Goal: Task Accomplishment & Management: Manage account settings

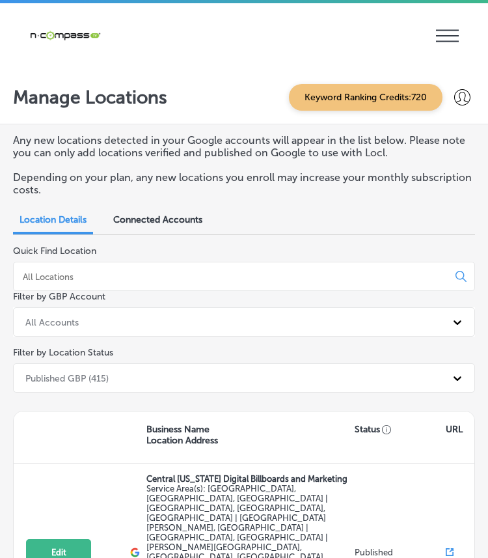
click at [441, 36] on icon at bounding box center [447, 36] width 23 height 12
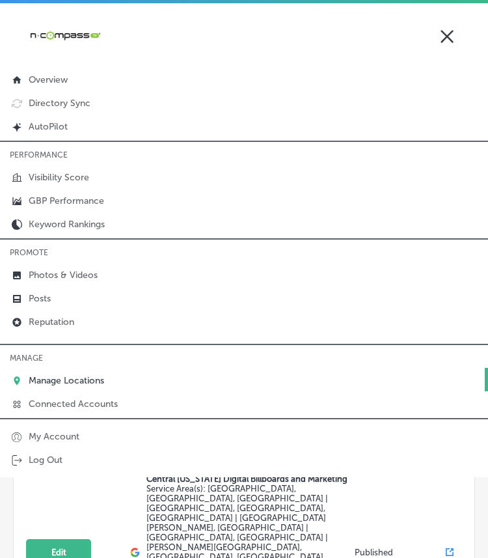
click at [30, 375] on p "Manage Locations" at bounding box center [67, 380] width 76 height 11
click at [449, 33] on icon at bounding box center [447, 36] width 23 height 20
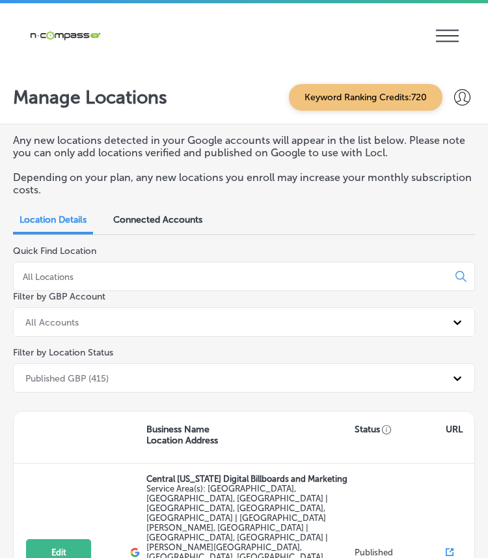
click at [95, 272] on input at bounding box center [233, 277] width 424 height 12
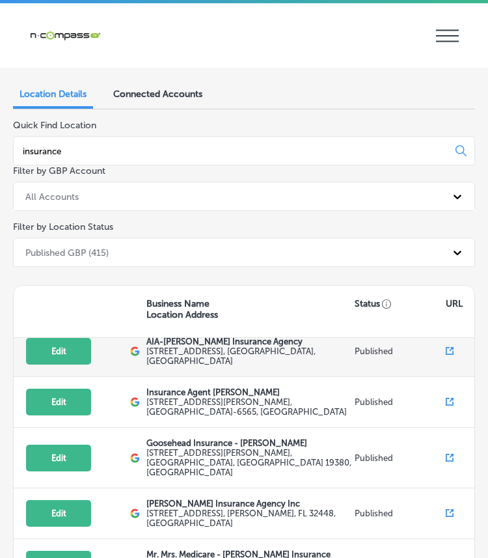
scroll to position [16, 0]
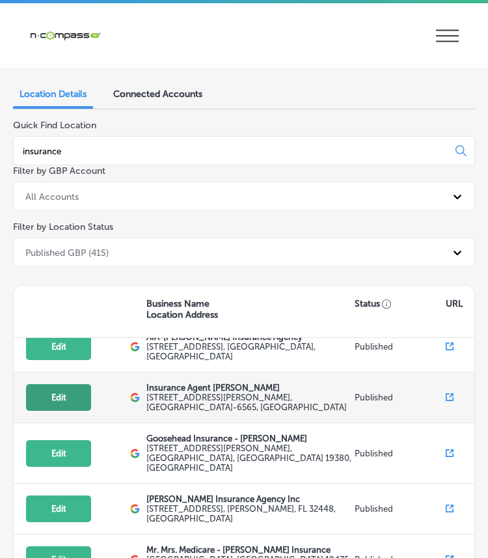
type input "insurance"
click at [35, 393] on button "Edit" at bounding box center [58, 397] width 65 height 27
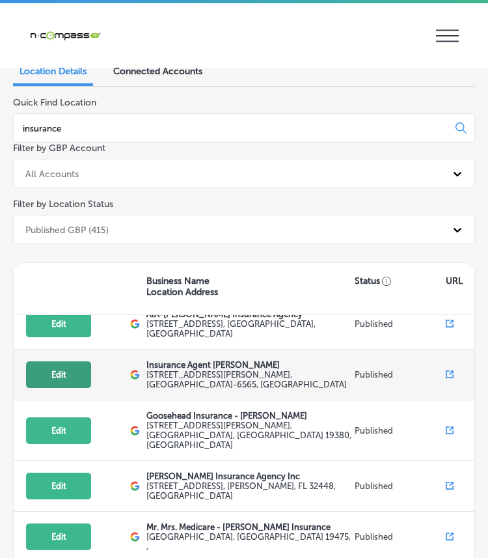
select select "US"
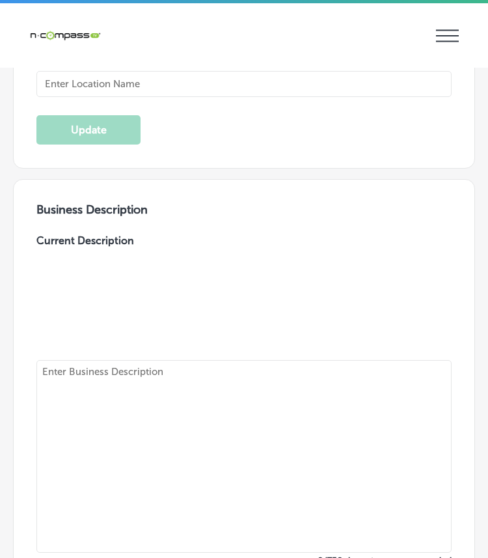
type input "Insurance Agent [PERSON_NAME]"
checkbox input "true"
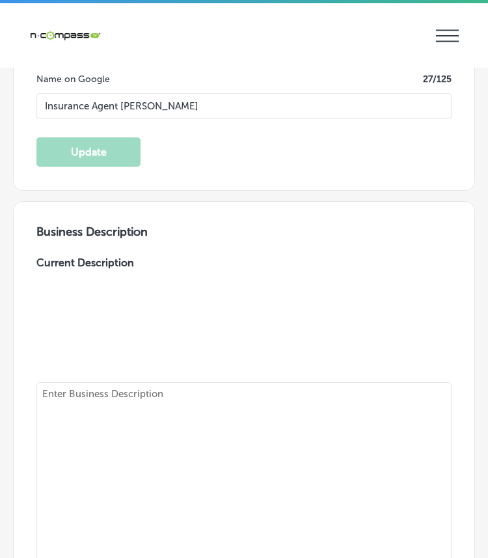
type textarea "Insurance Agent [PERSON_NAME] offers expert insurance services in [GEOGRAPHIC_D…"
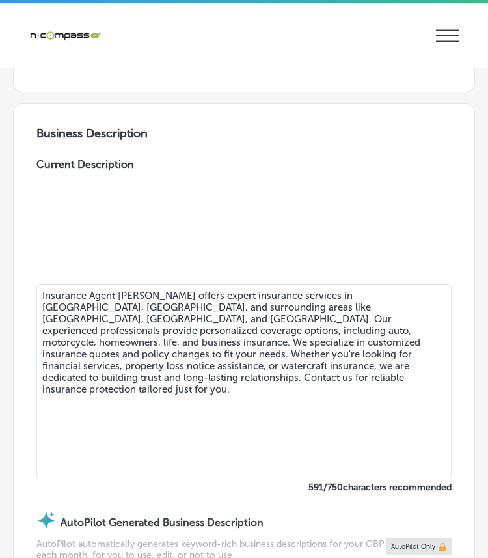
type input "[URL][DOMAIN_NAME]"
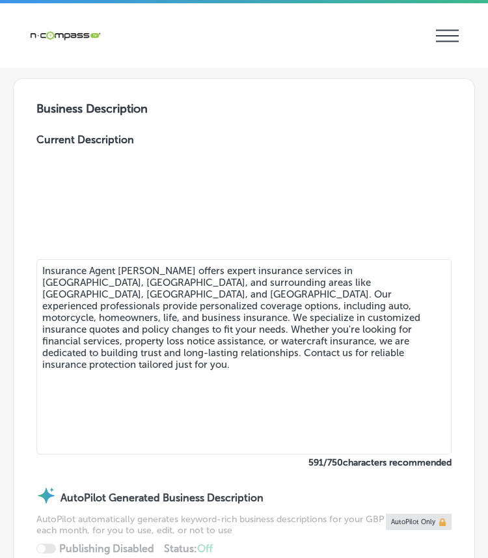
type input "[STREET_ADDRESS][PERSON_NAME]"
type input "Waco"
type input "76712-6565"
type input "US"
type input "[PHONE_NUMBER]"
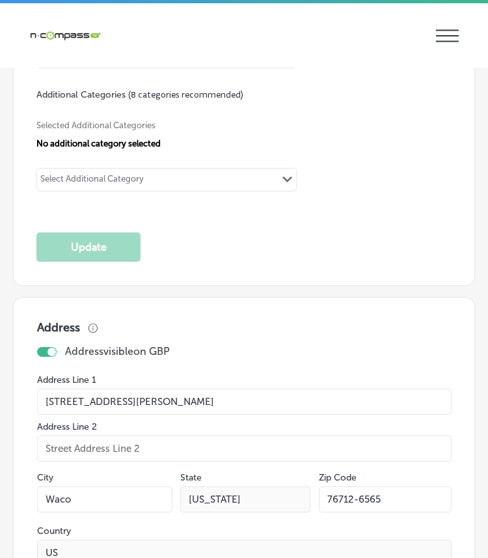
scroll to position [2134, 0]
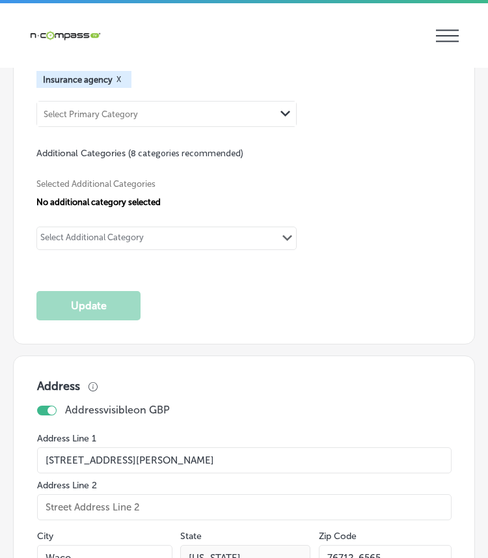
click at [137, 233] on div "Select Additional Category" at bounding box center [92, 240] width 104 height 15
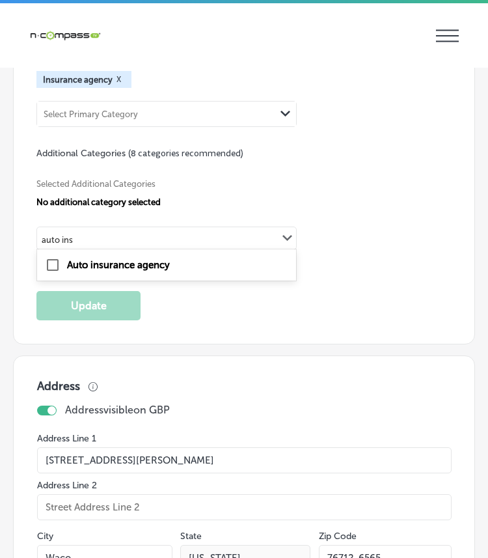
click at [125, 263] on label "Auto insurance agency" at bounding box center [118, 265] width 103 height 12
type input "auto ins"
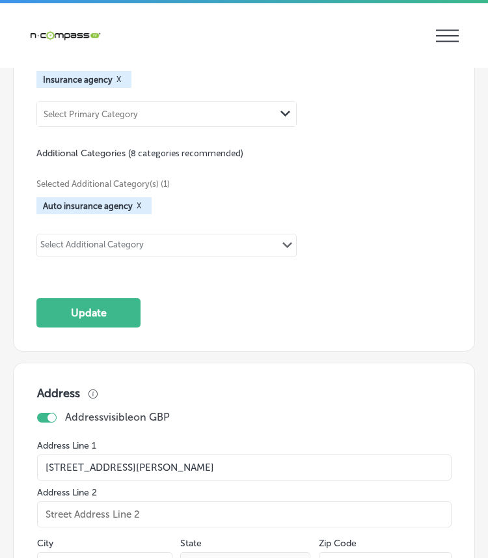
click at [118, 240] on div "Select Additional Category" at bounding box center [92, 247] width 104 height 15
type input "home i"
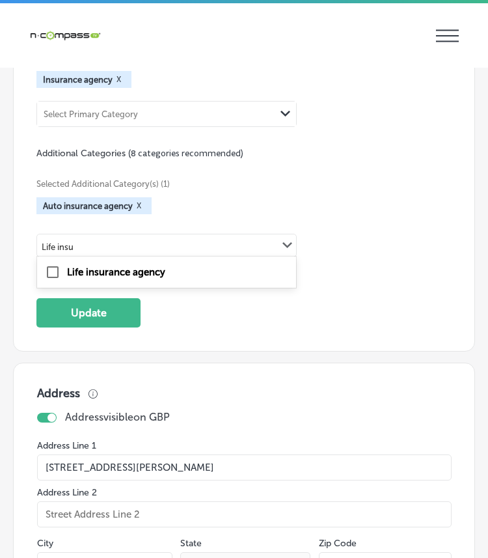
click at [131, 272] on div "Life insurance agency" at bounding box center [167, 272] width 244 height 16
type input "Life insu"
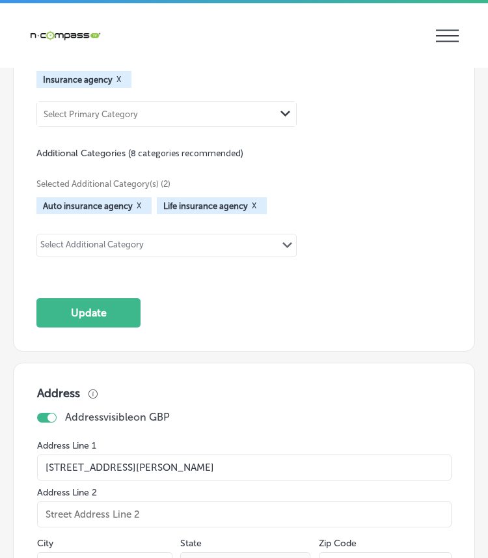
click at [119, 234] on div "Select Additional Category Path Created with Sketch." at bounding box center [166, 245] width 259 height 22
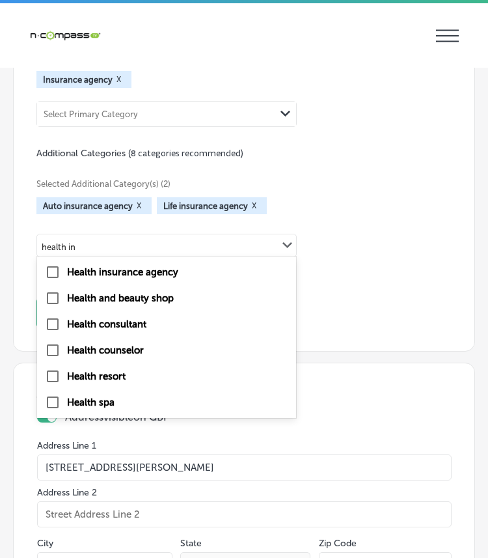
click at [128, 274] on div "Health insurance agency" at bounding box center [167, 272] width 244 height 16
type input "health in"
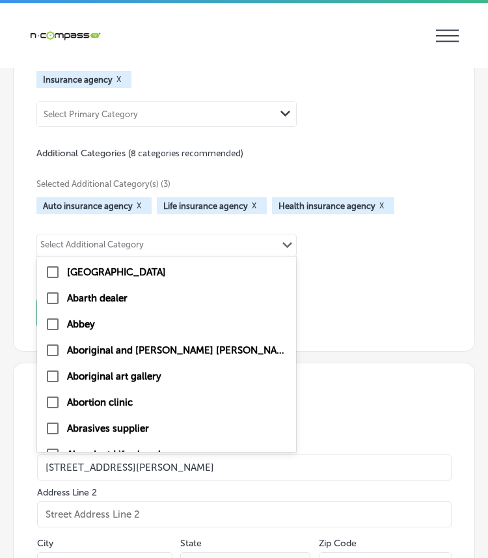
click at [122, 240] on div "Select Additional Category" at bounding box center [92, 247] width 104 height 15
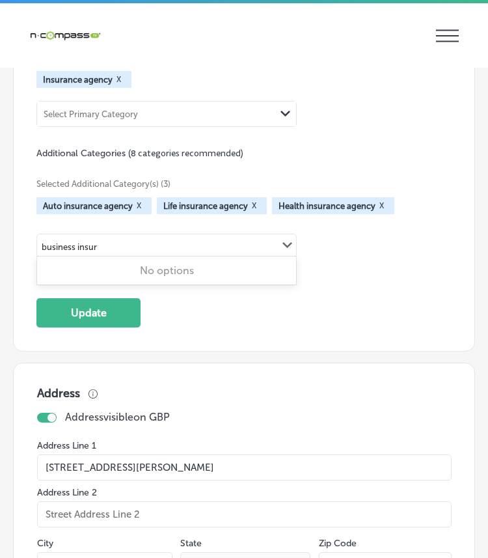
type input "business insura"
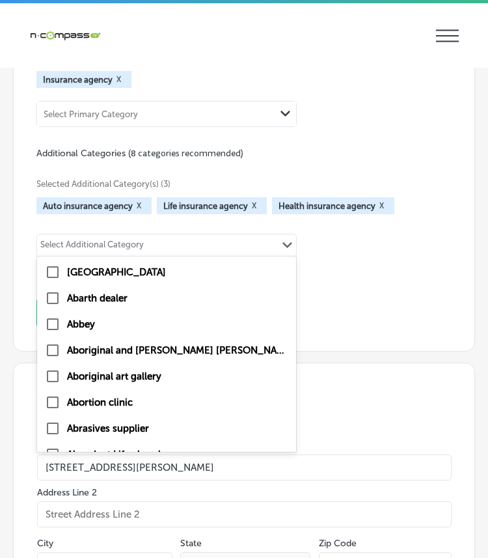
click at [173, 234] on div "Select Additional Category Path Created with Sketch." at bounding box center [166, 245] width 259 height 22
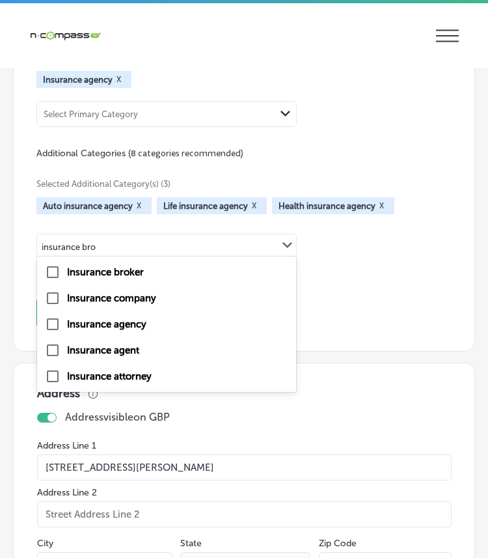
click at [119, 266] on label "Insurance broker" at bounding box center [105, 272] width 77 height 12
type input "insurance bro"
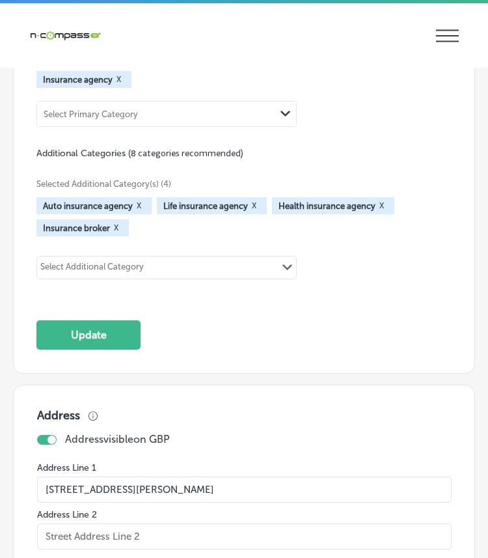
click at [119, 264] on div "Select Additional Category" at bounding box center [92, 269] width 104 height 15
type input "i"
type input "Independ"
type input "S"
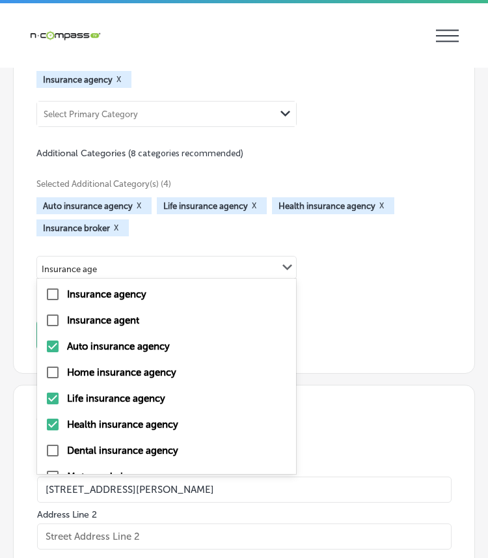
click at [96, 318] on label "Insurance agent" at bounding box center [103, 321] width 72 height 12
type input "Insurance age"
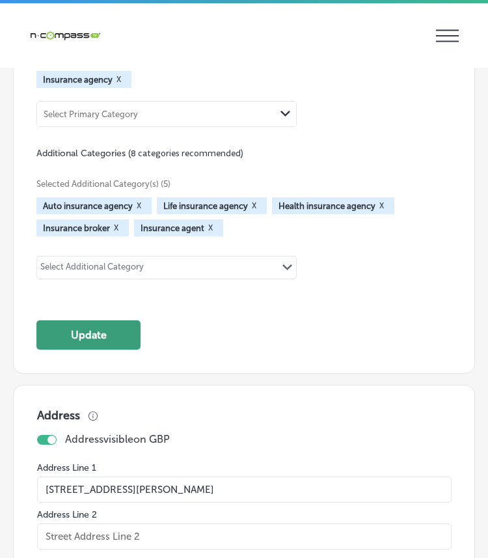
click at [96, 333] on button "Update" at bounding box center [88, 334] width 104 height 29
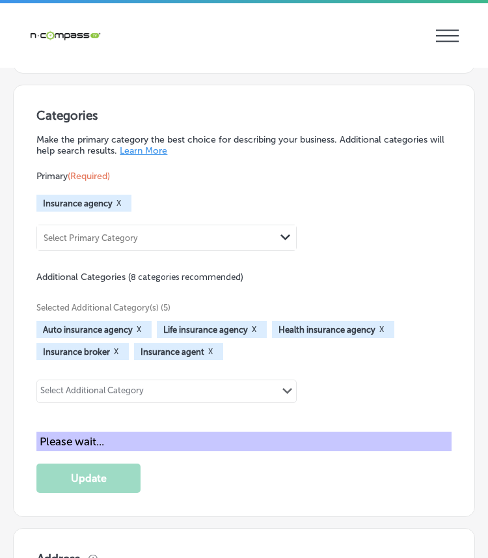
scroll to position [2016, 0]
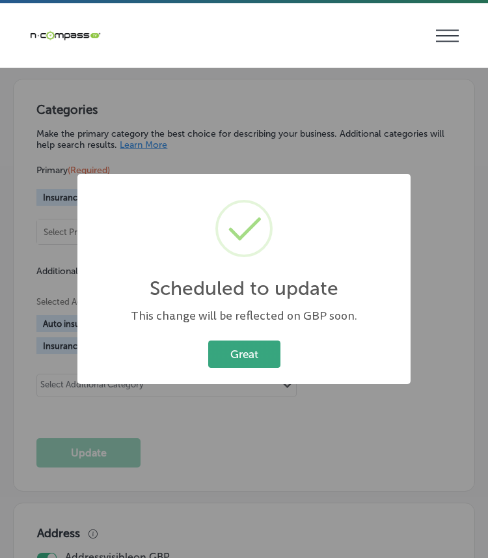
click at [226, 358] on button "Great" at bounding box center [244, 354] width 72 height 27
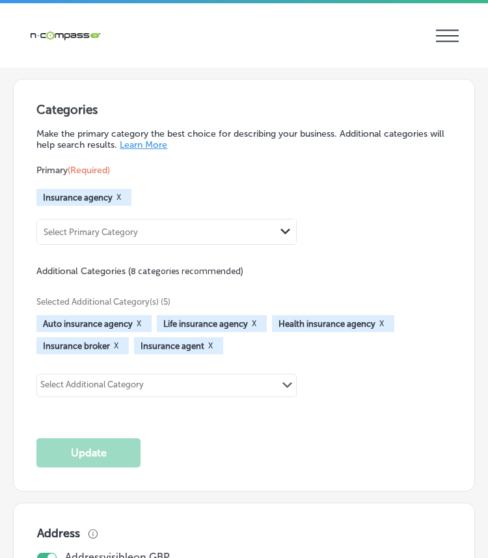
click at [62, 380] on div "Select Additional Category" at bounding box center [92, 387] width 104 height 15
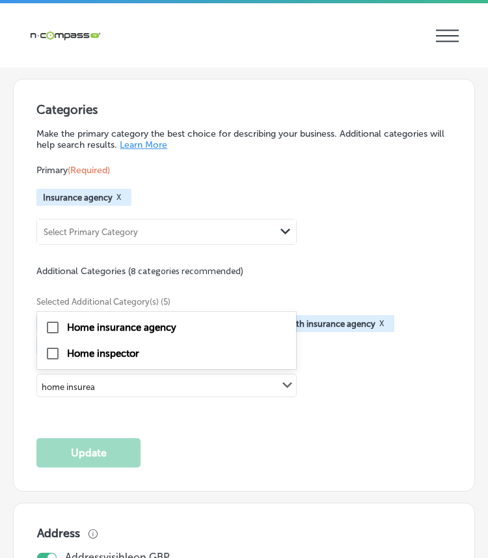
click at [121, 331] on div "Home insurance agency" at bounding box center [166, 328] width 259 height 26
type input "home insurea"
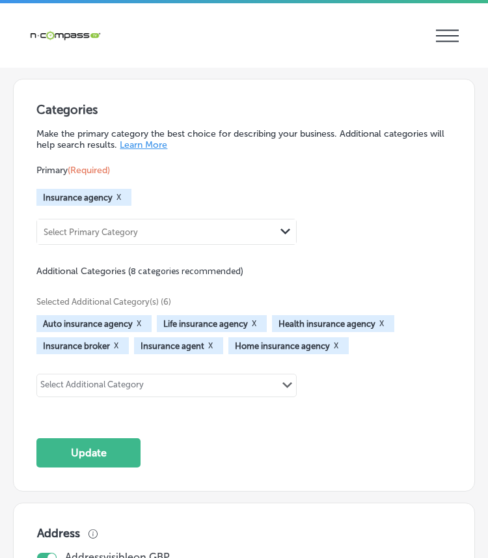
click at [79, 397] on div "Selected Additional Category(s) (6) Auto insurance agency X Life insurance agen…" at bounding box center [243, 345] width 415 height 136
click at [74, 384] on div "Select Additional Category" at bounding box center [92, 387] width 104 height 15
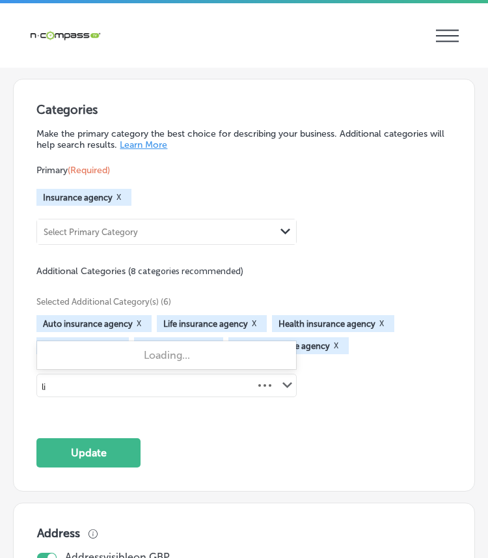
type input "l"
type input "independent"
